Goal: Find specific page/section: Find specific page/section

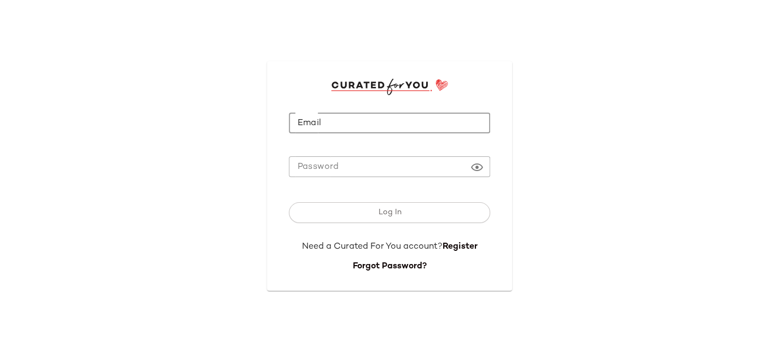
click at [399, 120] on input "Email" at bounding box center [389, 123] width 201 height 21
type input "**********"
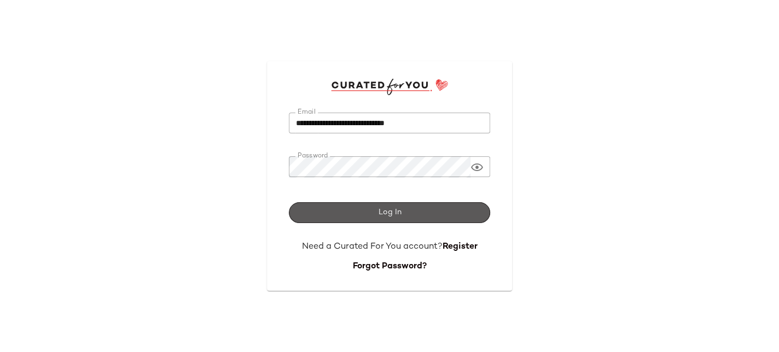
click at [383, 208] on span "Log In" at bounding box center [390, 212] width 24 height 9
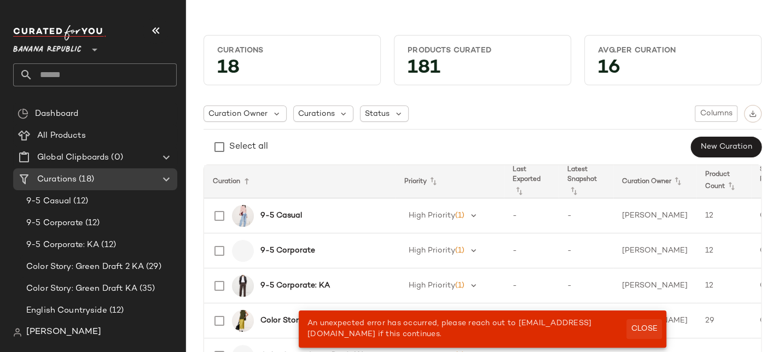
click at [640, 329] on span "Close" at bounding box center [644, 329] width 27 height 9
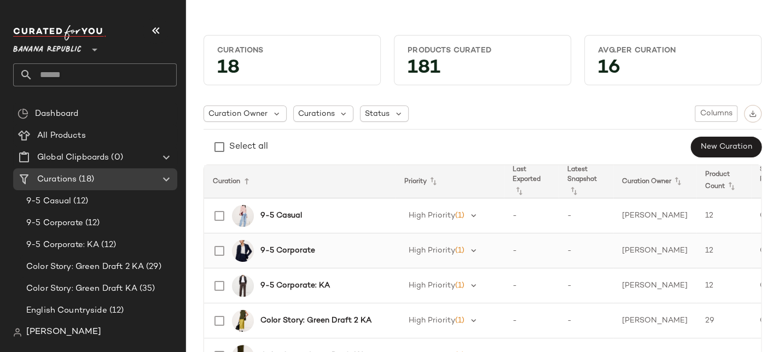
click at [289, 251] on b "9-5 Corporate" at bounding box center [287, 250] width 55 height 11
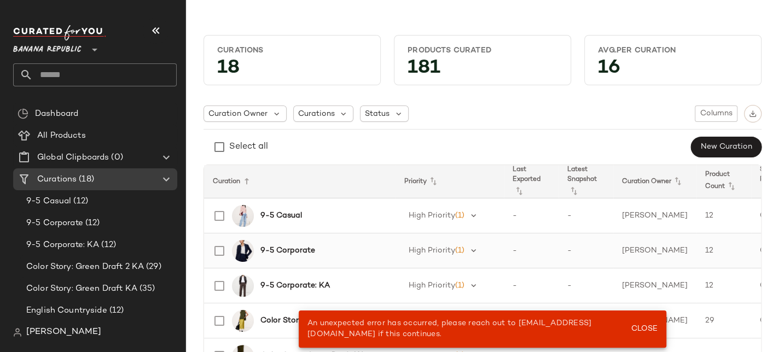
click at [293, 248] on b "9-5 Corporate" at bounding box center [287, 250] width 55 height 11
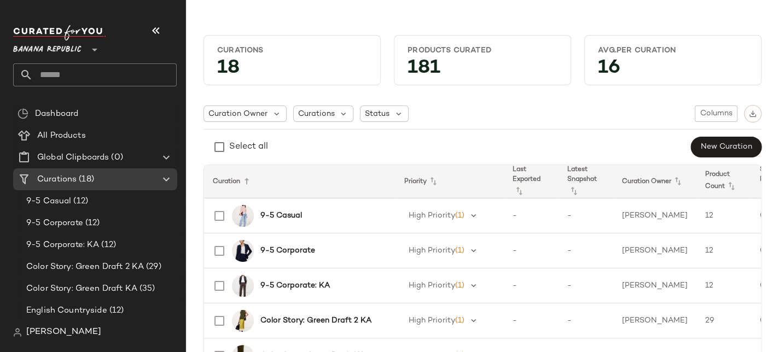
click at [293, 248] on b "9-5 Corporate" at bounding box center [287, 250] width 55 height 11
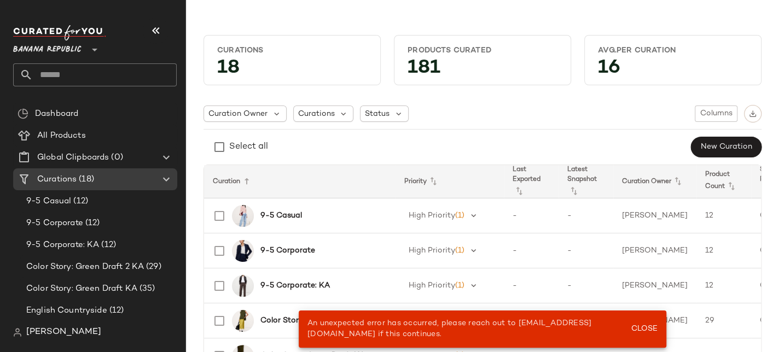
click at [293, 248] on b "9-5 Corporate" at bounding box center [287, 250] width 55 height 11
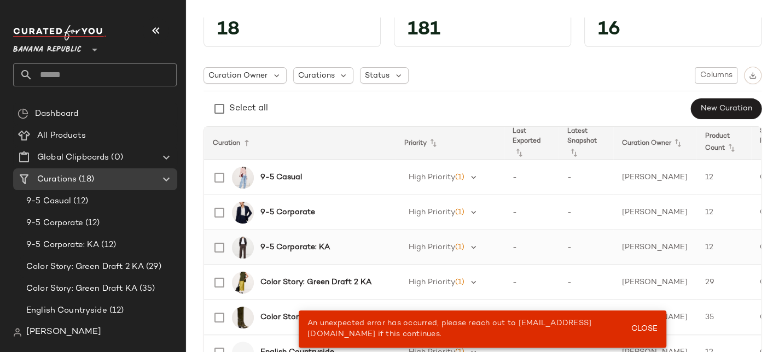
scroll to position [109, 0]
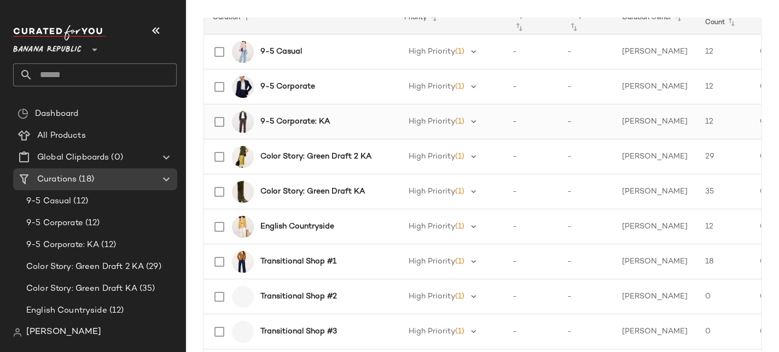
scroll to position [219, 0]
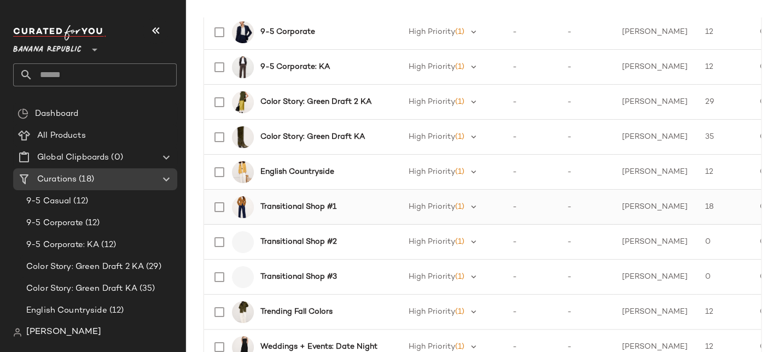
click at [294, 208] on b "Transitional Shop #1" at bounding box center [298, 206] width 76 height 11
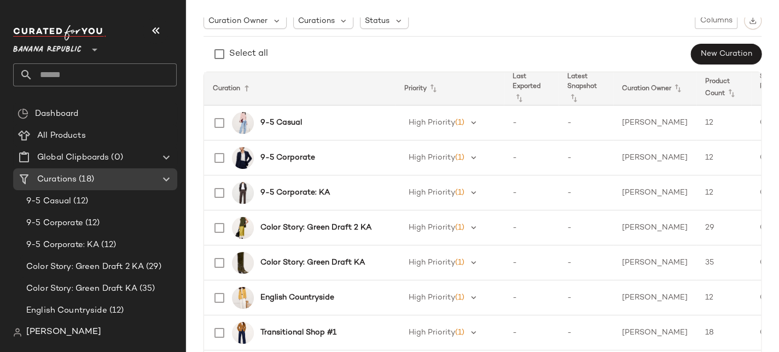
scroll to position [109, 0]
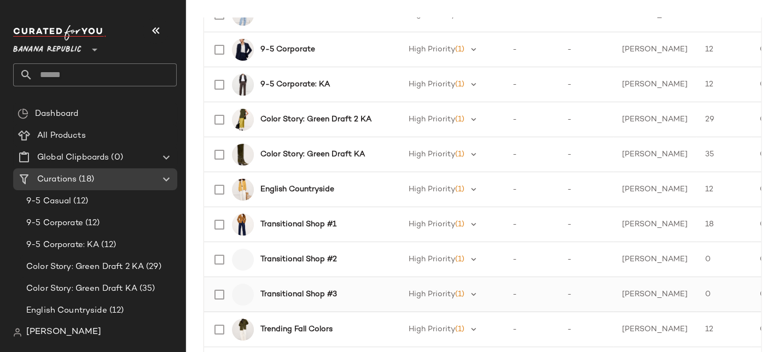
scroll to position [219, 0]
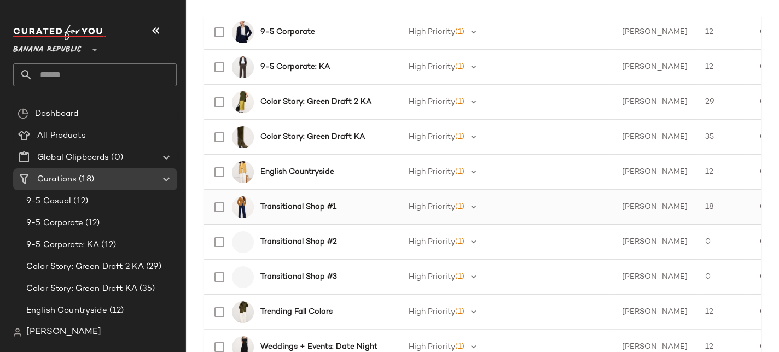
click at [294, 208] on b "Transitional Shop #1" at bounding box center [298, 206] width 76 height 11
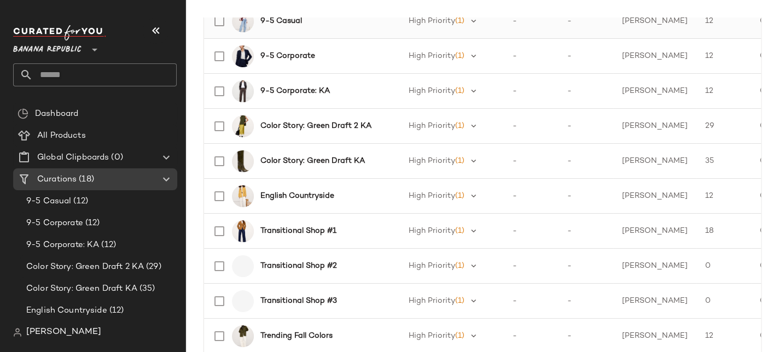
scroll to position [219, 0]
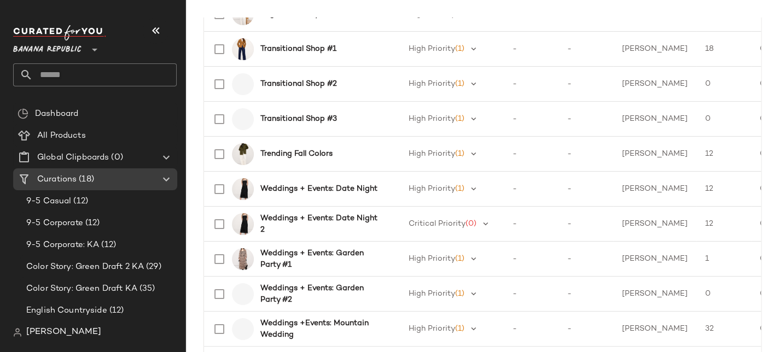
scroll to position [383, 0]
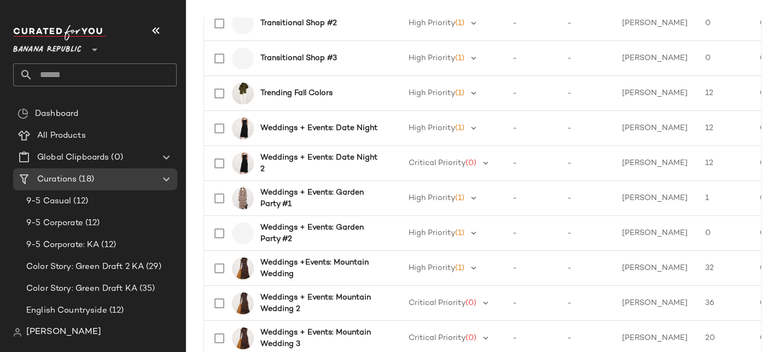
scroll to position [492, 0]
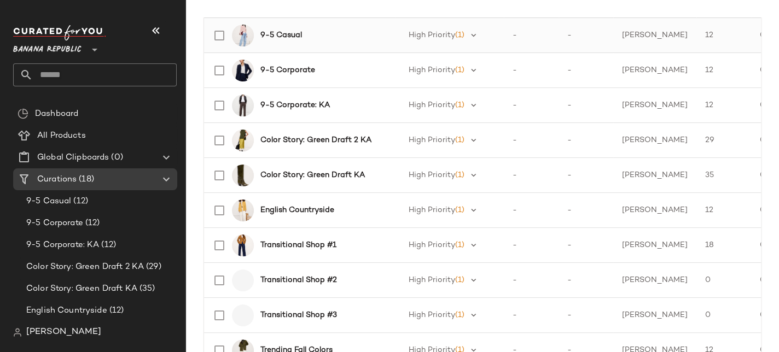
scroll to position [164, 0]
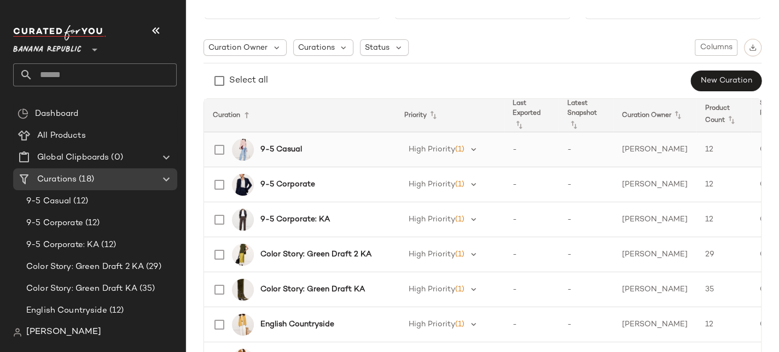
scroll to position [55, 0]
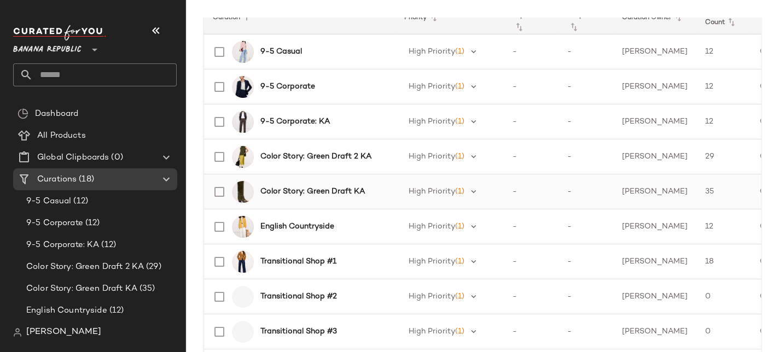
scroll to position [219, 0]
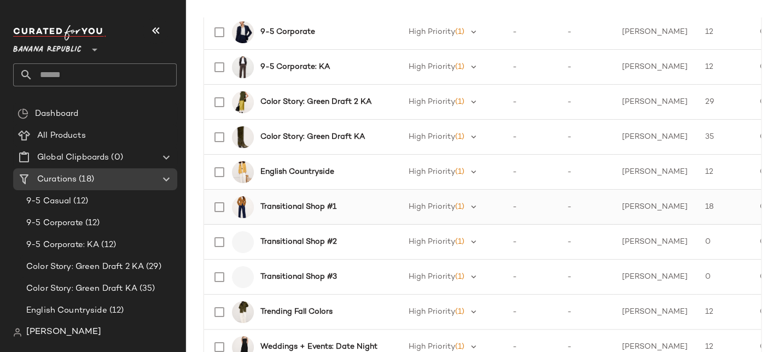
click at [307, 207] on b "Transitional Shop #1" at bounding box center [298, 206] width 76 height 11
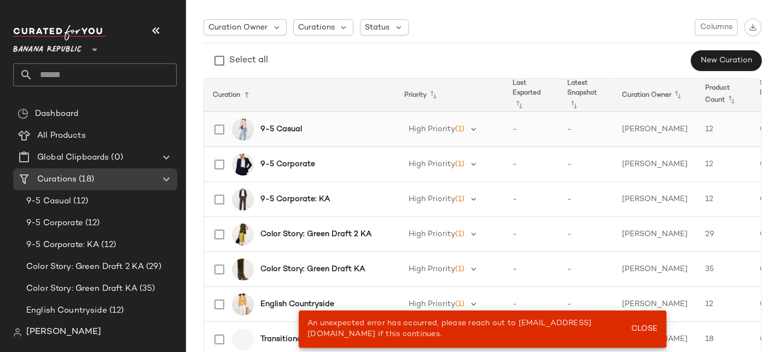
scroll to position [109, 0]
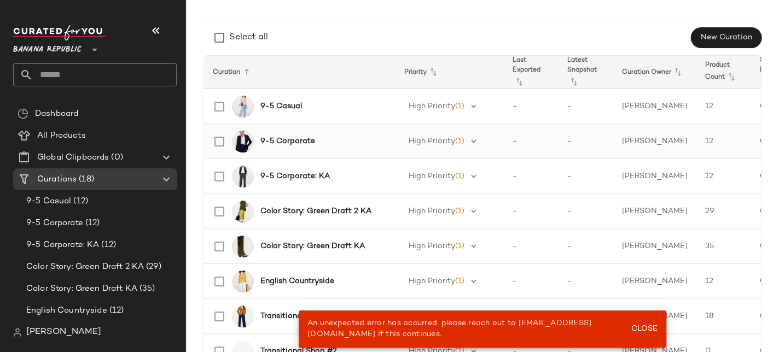
click at [299, 138] on b "9-5 Corporate" at bounding box center [287, 141] width 55 height 11
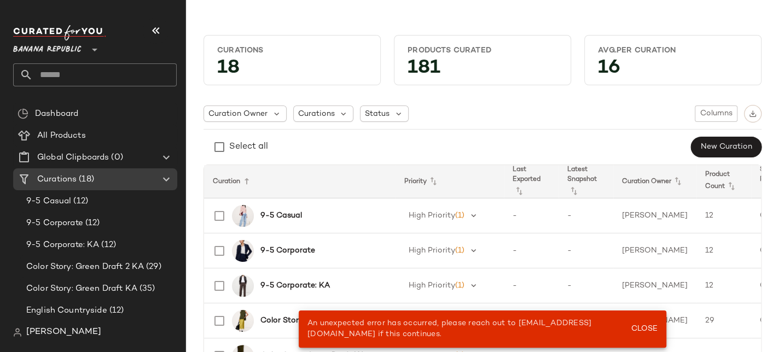
scroll to position [55, 0]
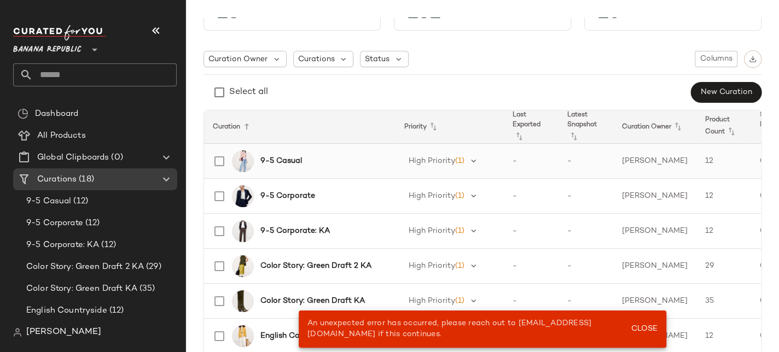
scroll to position [109, 0]
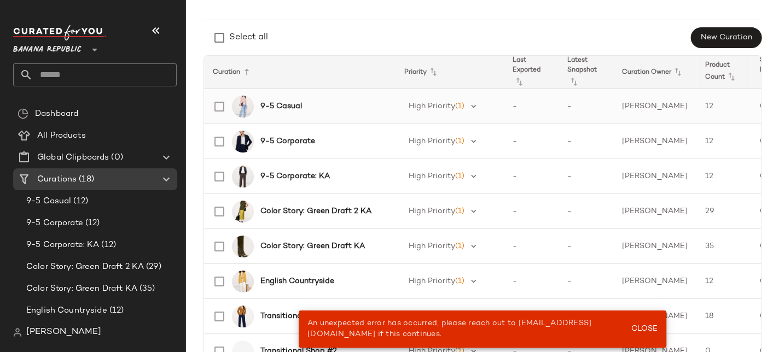
click at [296, 110] on b "9-5 Casual" at bounding box center [281, 106] width 42 height 11
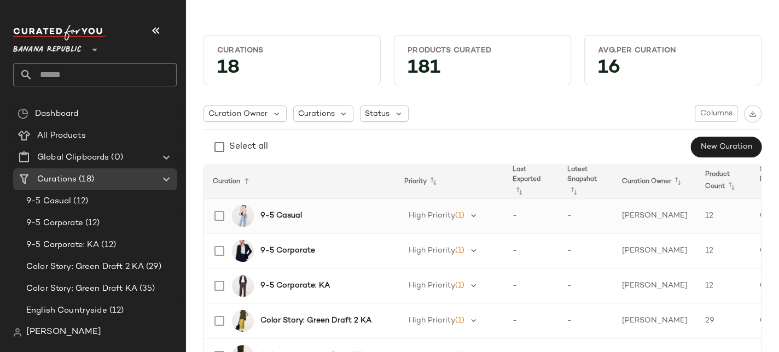
click at [298, 211] on b "9-5 Casual" at bounding box center [281, 215] width 42 height 11
